Goal: Find specific page/section: Find specific page/section

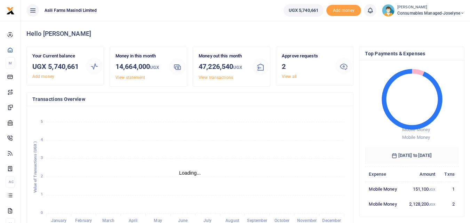
scroll to position [93, 88]
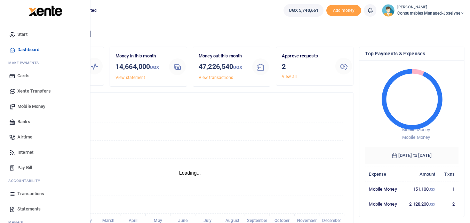
click at [13, 194] on icon at bounding box center [12, 194] width 6 height 6
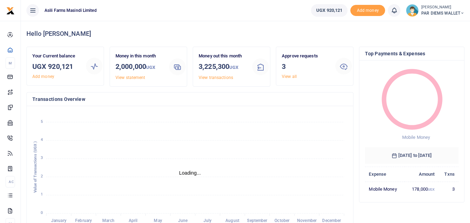
scroll to position [6, 6]
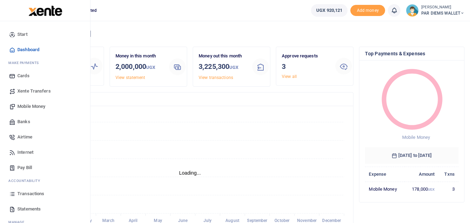
click at [16, 193] on link "Transactions" at bounding box center [45, 193] width 79 height 15
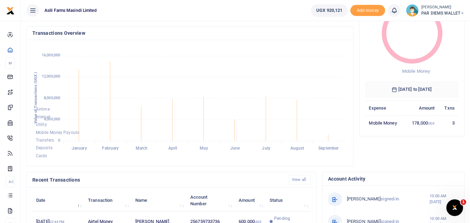
scroll to position [0, 0]
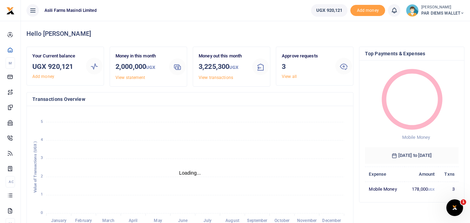
scroll to position [6, 6]
